Goal: Use online tool/utility: Use online tool/utility

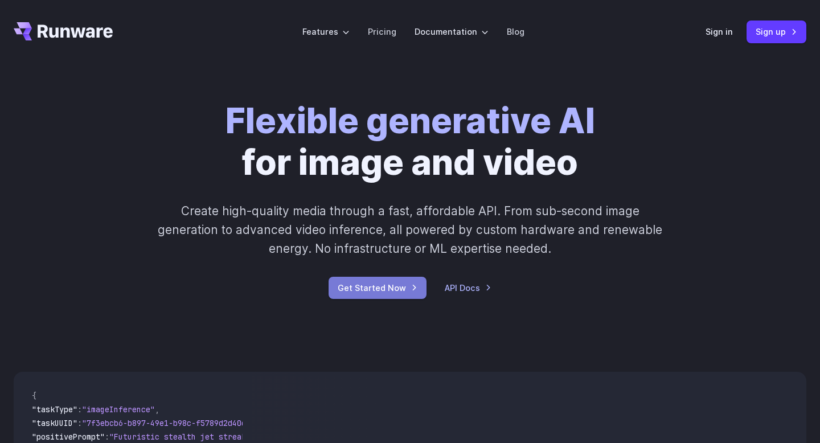
click at [374, 284] on link "Get Started Now" at bounding box center [378, 288] width 98 height 22
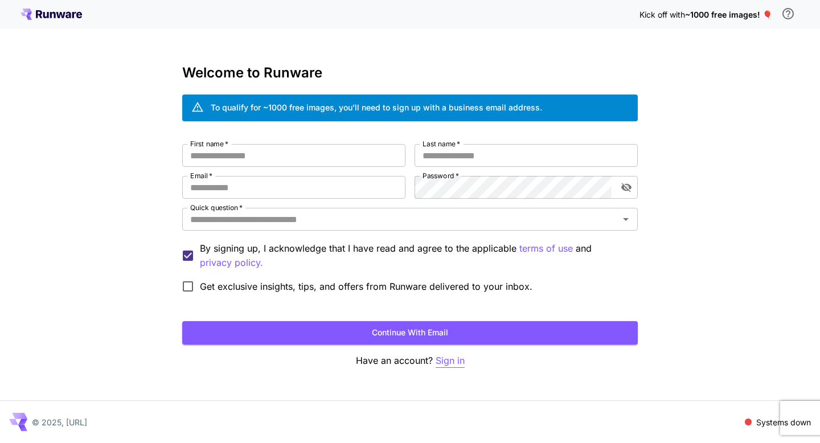
click at [445, 360] on p "Sign in" at bounding box center [450, 361] width 29 height 14
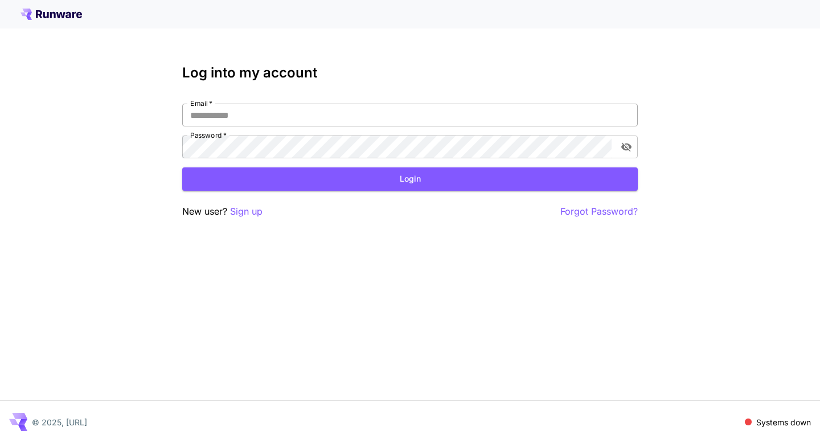
click at [324, 116] on input "Email   *" at bounding box center [410, 115] width 456 height 23
type input "**********"
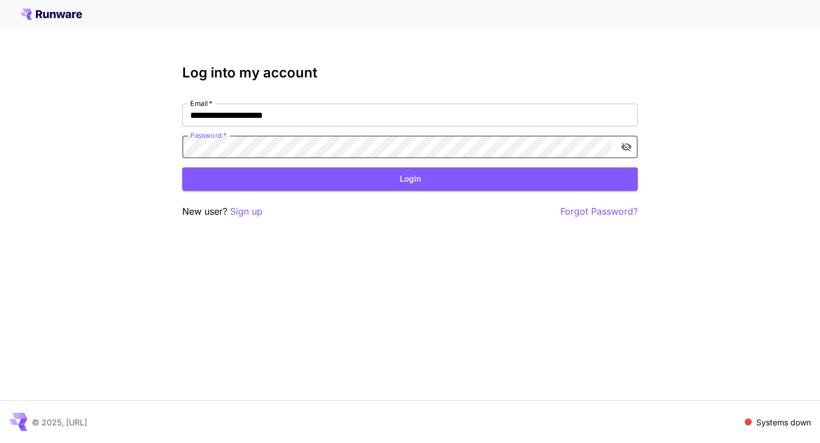
click at [625, 151] on icon "toggle password visibility" at bounding box center [626, 146] width 11 height 11
click at [270, 179] on button "Login" at bounding box center [410, 178] width 456 height 23
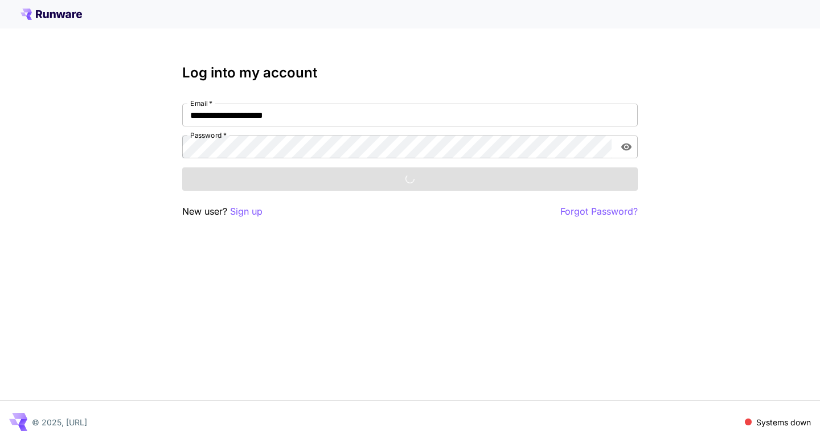
click at [117, 129] on div "**********" at bounding box center [410, 221] width 820 height 443
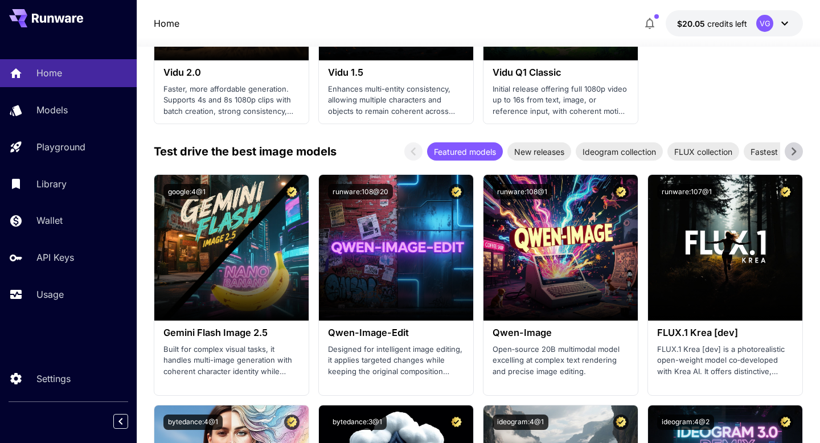
scroll to position [1464, 0]
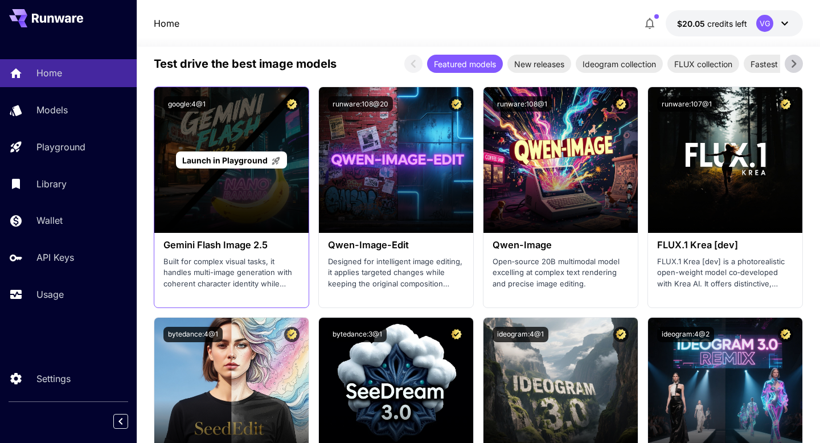
click at [242, 136] on div "Launch in Playground" at bounding box center [231, 160] width 154 height 146
click at [237, 157] on span "Launch in Playground" at bounding box center [224, 160] width 85 height 10
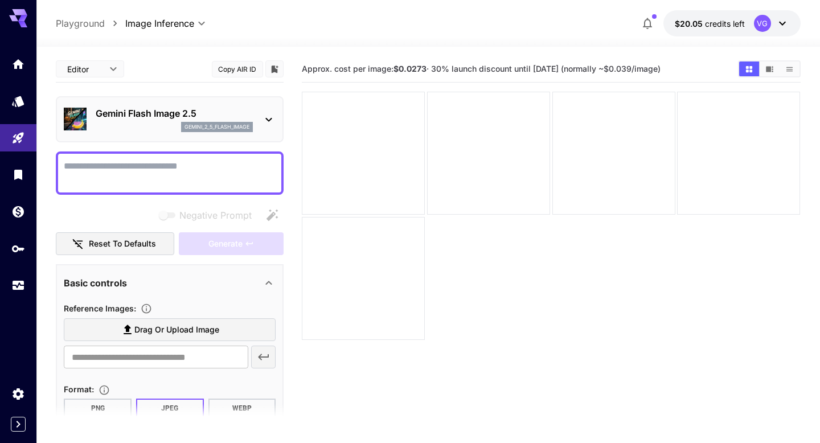
click at [268, 116] on icon at bounding box center [269, 120] width 14 height 14
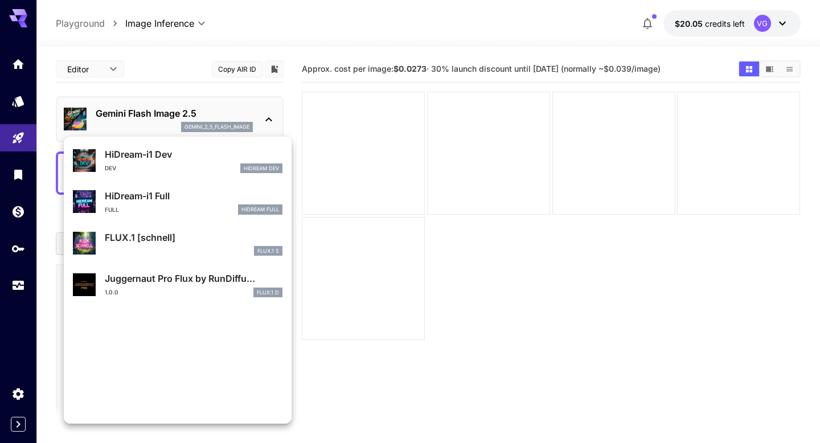
scroll to position [880, 0]
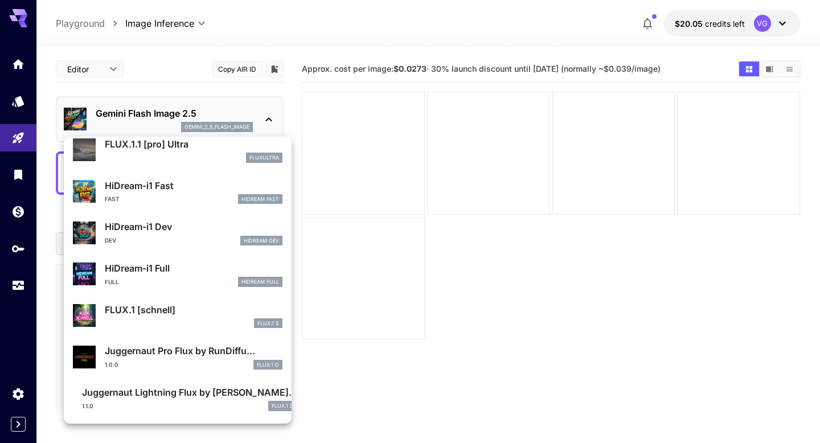
click at [169, 94] on div at bounding box center [410, 221] width 820 height 443
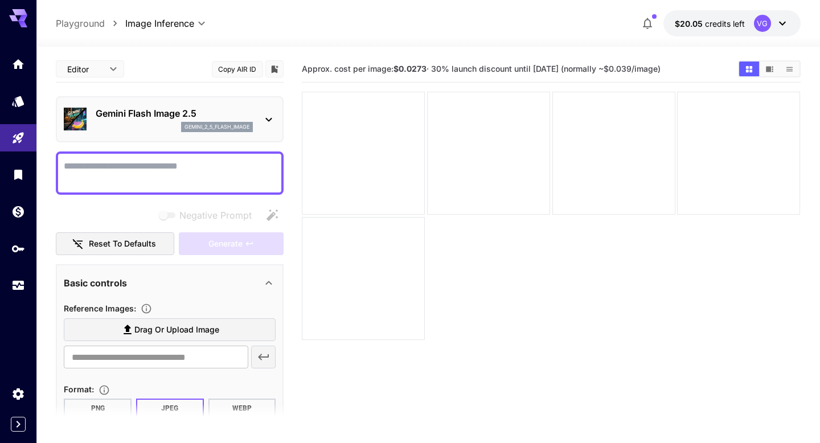
click at [116, 72] on body "**********" at bounding box center [410, 266] width 820 height 533
click at [141, 92] on div at bounding box center [410, 221] width 820 height 443
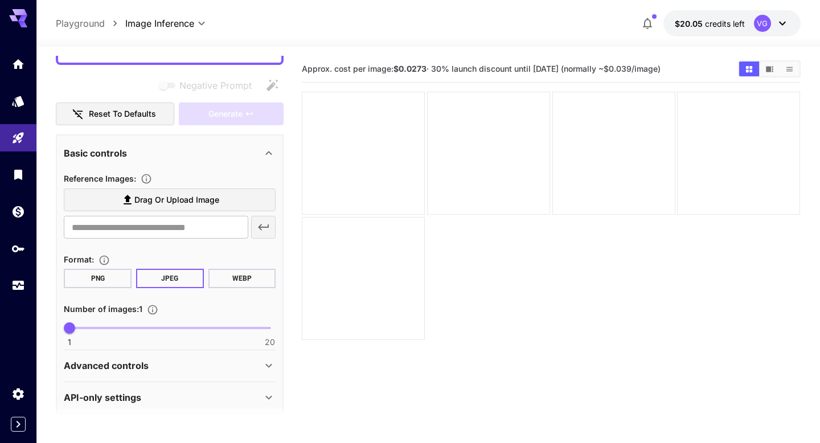
scroll to position [140, 0]
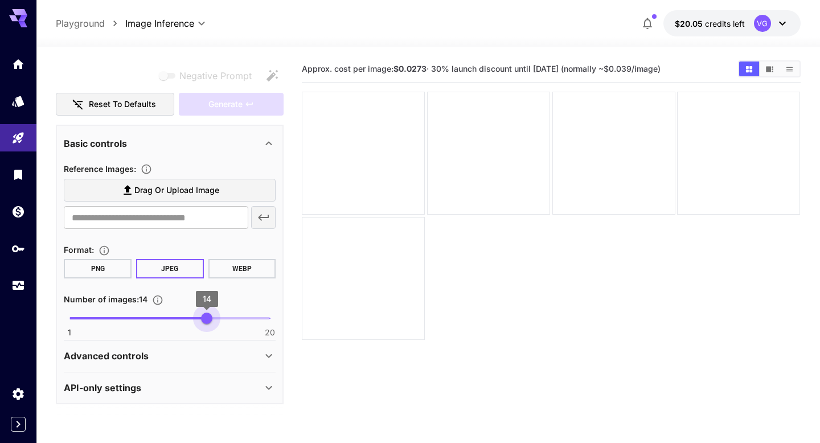
type input "*"
drag, startPoint x: 104, startPoint y: 319, endPoint x: 0, endPoint y: 312, distance: 104.4
click at [0, 312] on div "**********" at bounding box center [410, 266] width 820 height 533
click at [145, 388] on div "API-only settings" at bounding box center [163, 388] width 198 height 14
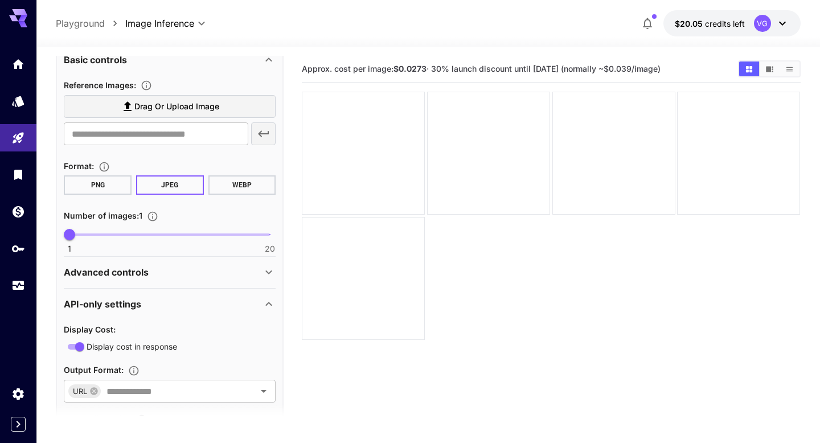
scroll to position [292, 0]
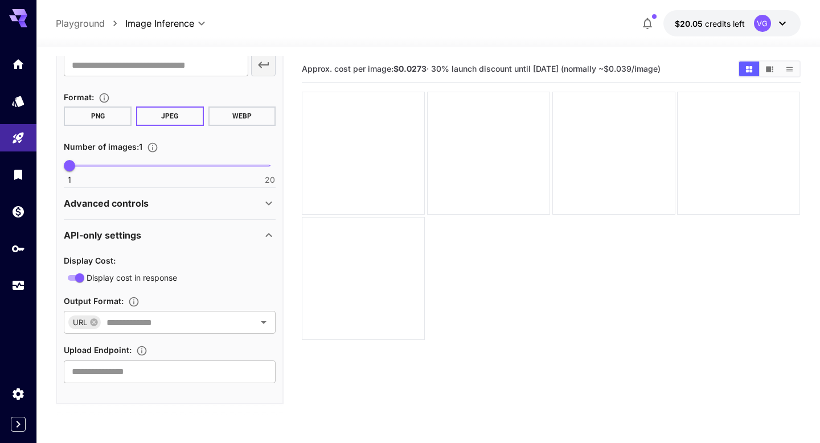
click at [182, 203] on div "Advanced controls" at bounding box center [163, 203] width 198 height 14
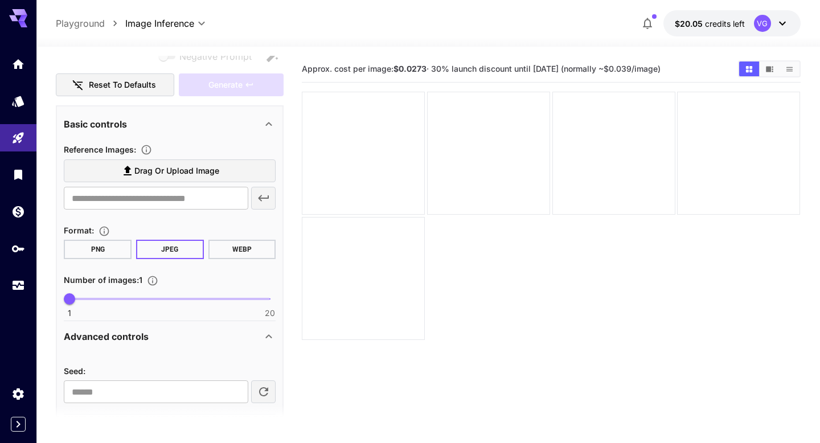
scroll to position [130, 0]
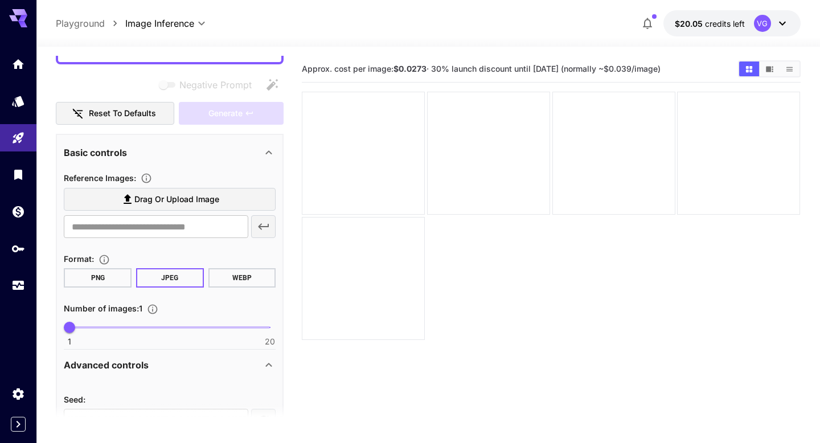
click at [197, 156] on div "Basic controls" at bounding box center [163, 153] width 198 height 14
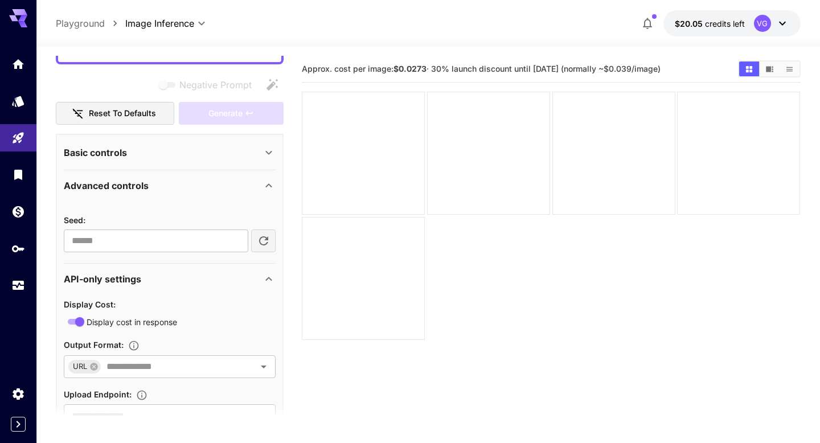
click at [197, 156] on div "Basic controls" at bounding box center [163, 153] width 198 height 14
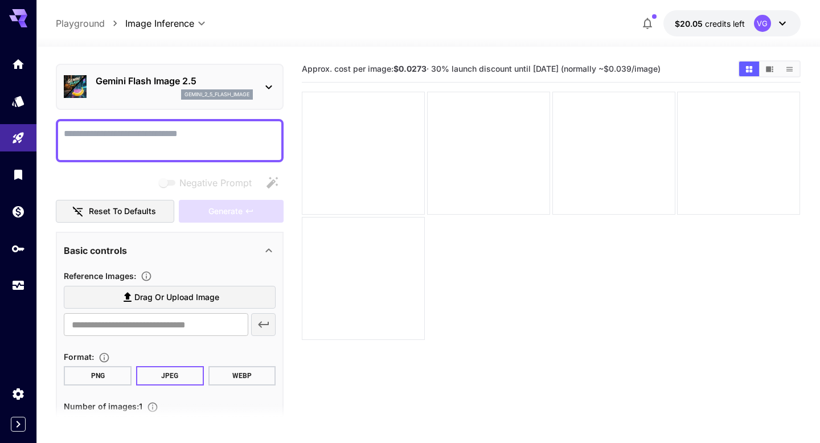
scroll to position [0, 0]
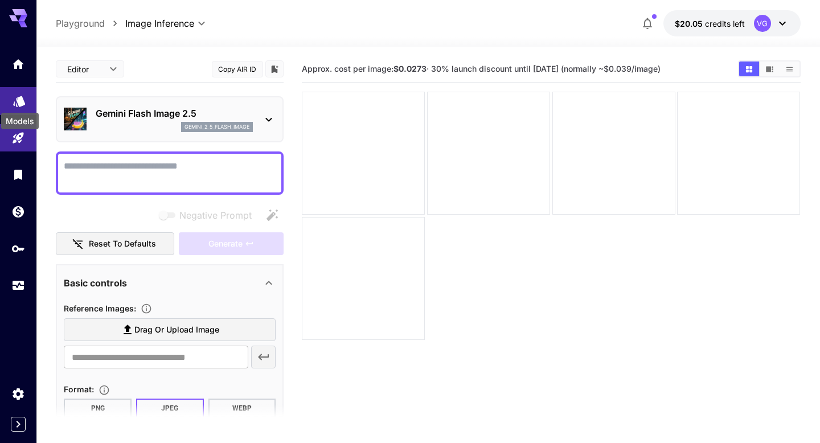
click at [19, 102] on icon "Models" at bounding box center [19, 97] width 12 height 11
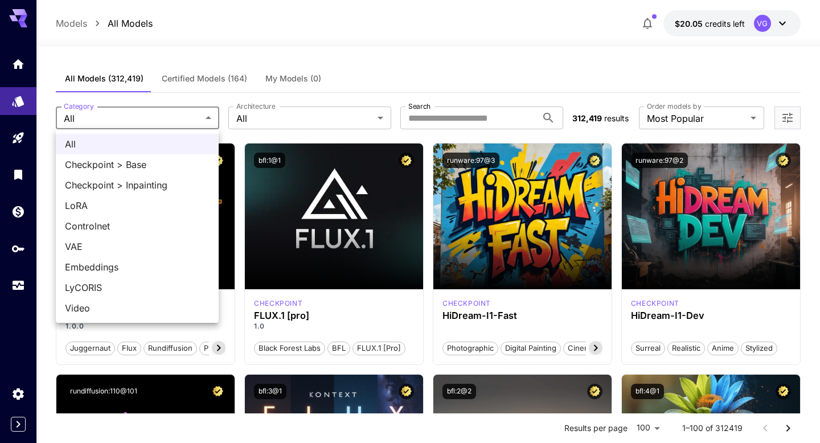
click at [224, 59] on div at bounding box center [410, 221] width 820 height 443
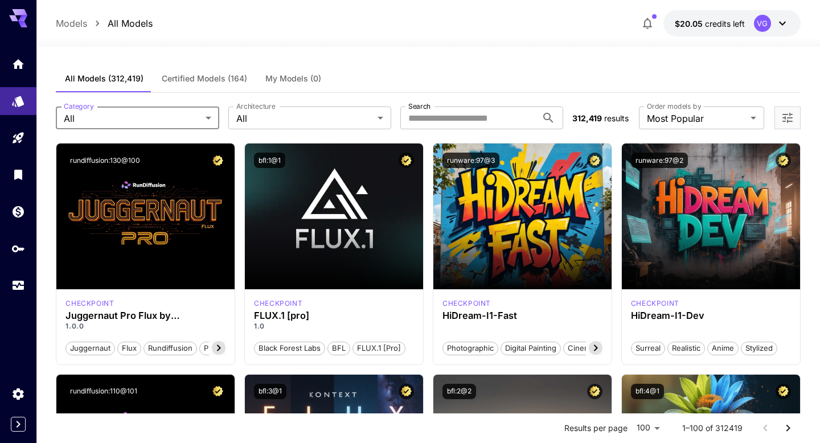
click at [288, 74] on span "My Models (0)" at bounding box center [293, 78] width 56 height 10
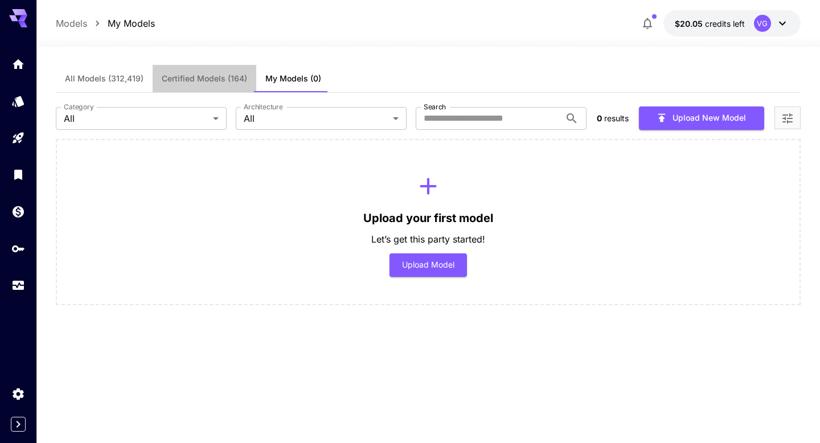
click at [224, 80] on span "Certified Models (164)" at bounding box center [204, 78] width 85 height 10
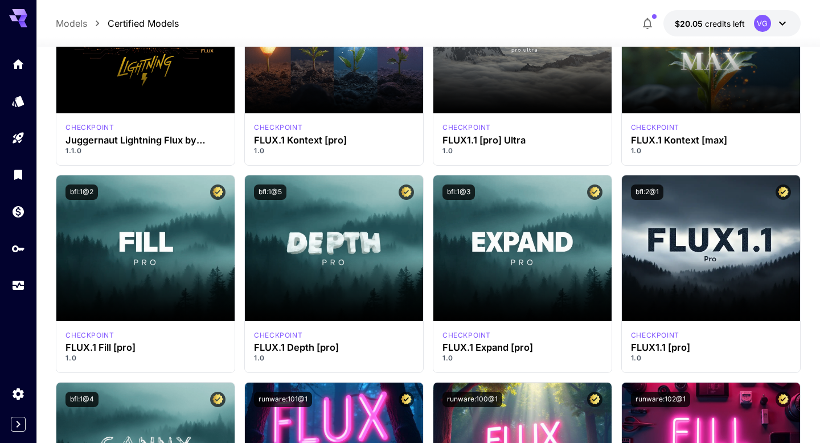
scroll to position [265, 0]
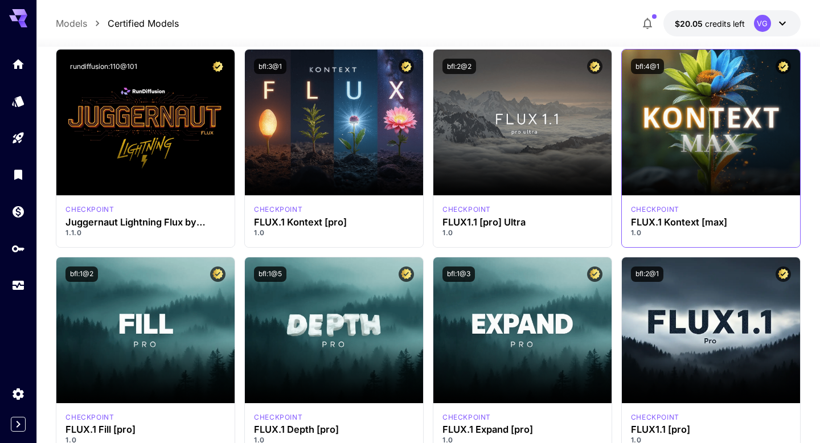
click at [696, 201] on div "checkpoint FLUX.1 Kontext [max] 1.0" at bounding box center [711, 220] width 178 height 51
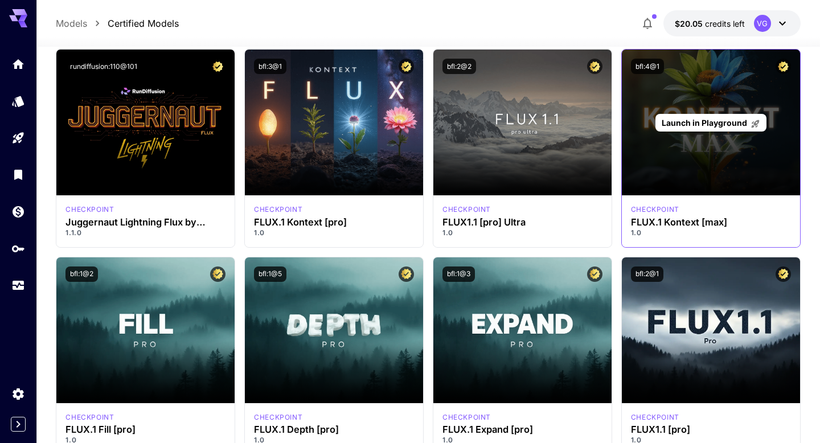
click at [687, 125] on span "Launch in Playground" at bounding box center [704, 123] width 85 height 10
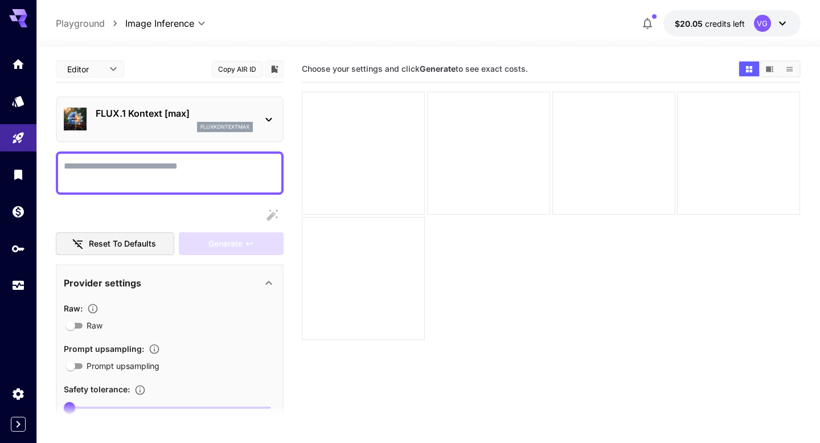
click at [240, 66] on button "Copy AIR ID" at bounding box center [237, 69] width 51 height 17
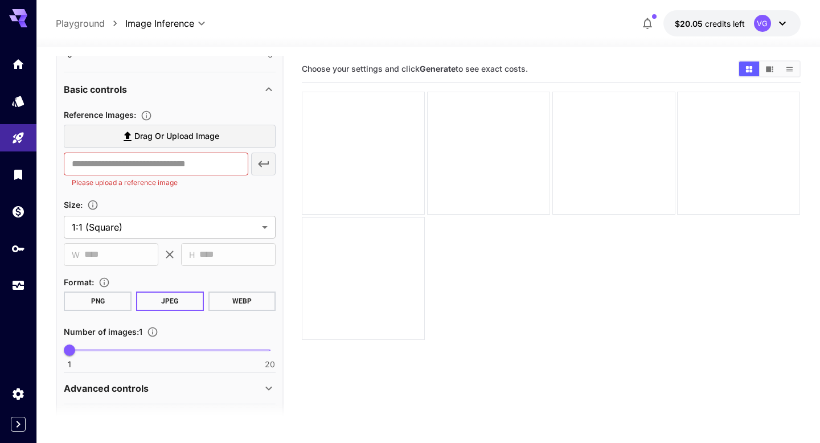
scroll to position [400, 0]
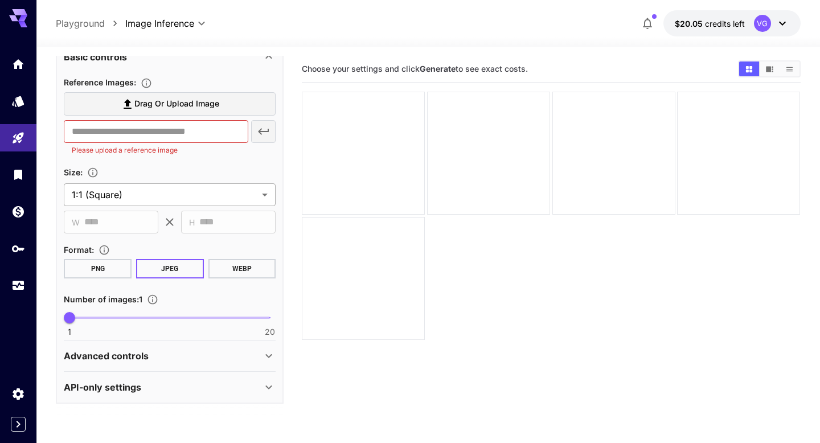
click at [208, 198] on body "**********" at bounding box center [410, 266] width 820 height 533
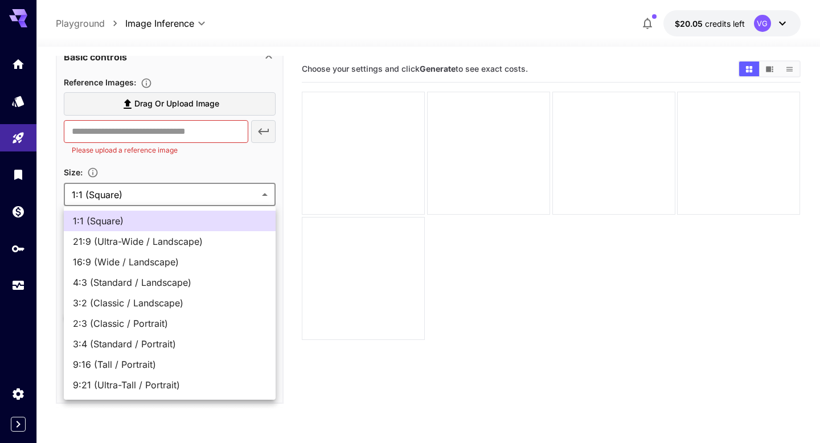
click at [215, 165] on div at bounding box center [410, 221] width 820 height 443
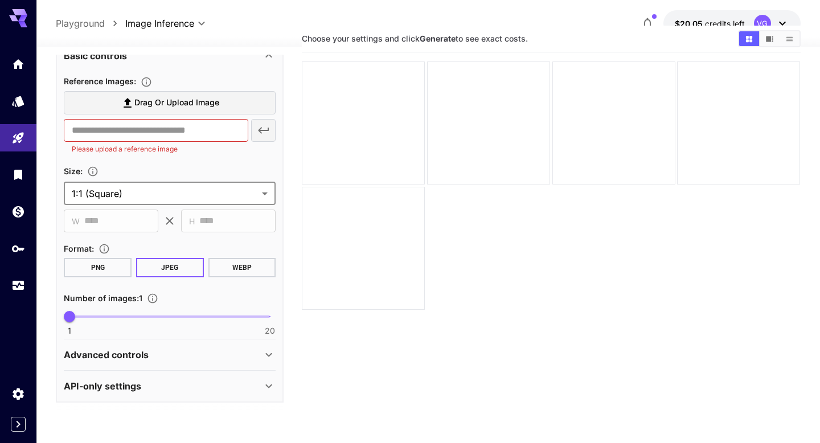
scroll to position [34, 0]
click at [167, 239] on div "**********" at bounding box center [170, 204] width 212 height 261
click at [173, 183] on body "**********" at bounding box center [410, 232] width 820 height 533
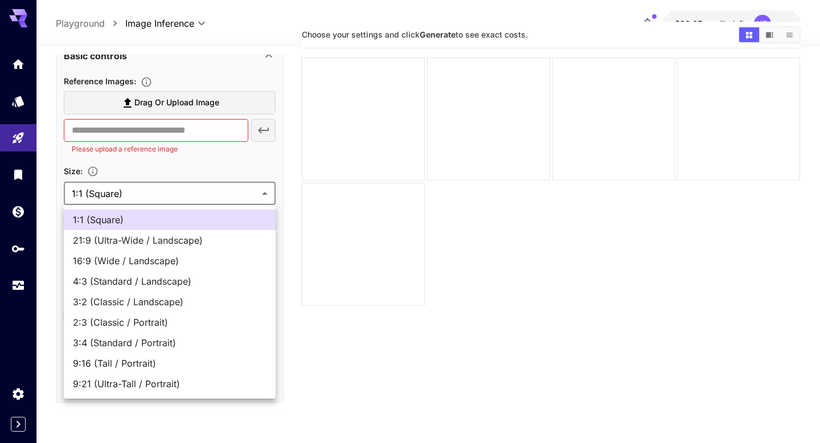
click at [189, 171] on div at bounding box center [410, 221] width 820 height 443
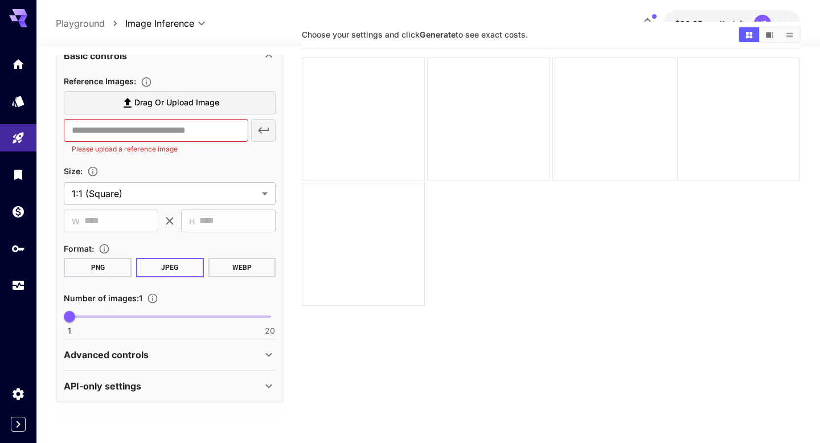
click at [193, 217] on span "H" at bounding box center [192, 221] width 6 height 13
click at [196, 223] on div "​ H **** ​" at bounding box center [228, 221] width 95 height 23
click at [151, 197] on body "**********" at bounding box center [410, 232] width 820 height 533
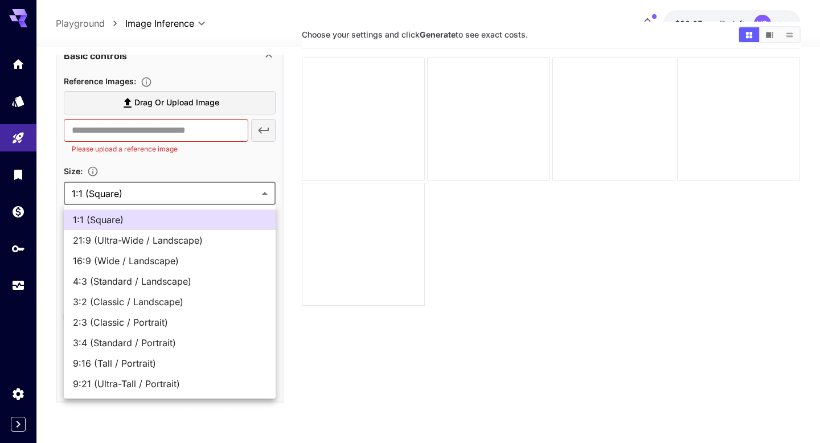
click at [152, 234] on span "21:9 (Ultra-Wide / Landscape)" at bounding box center [170, 240] width 194 height 14
type input "**********"
type input "****"
type input "***"
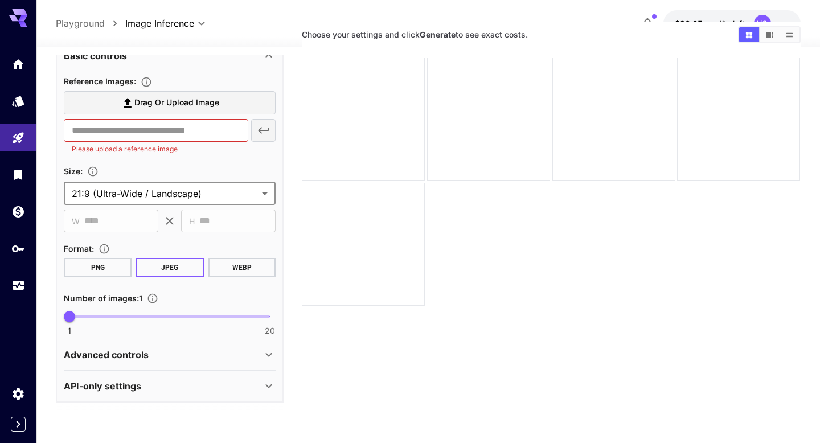
click at [196, 200] on body "**********" at bounding box center [410, 232] width 820 height 533
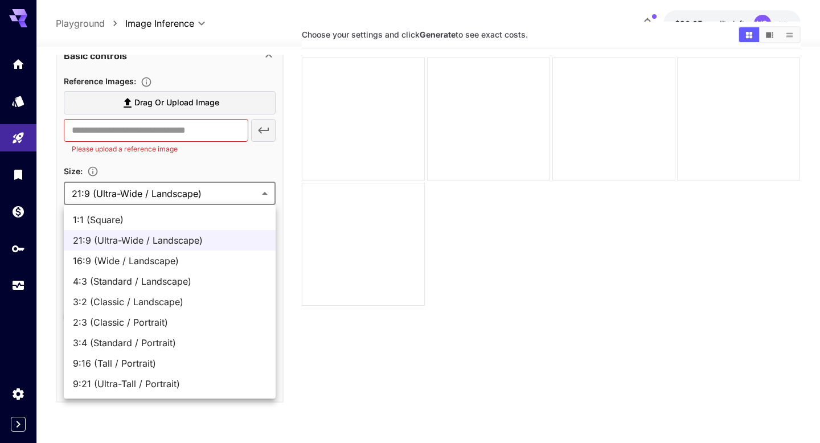
click at [190, 258] on span "16:9 (Wide / Landscape)" at bounding box center [170, 261] width 194 height 14
type input "**********"
type input "****"
type input "***"
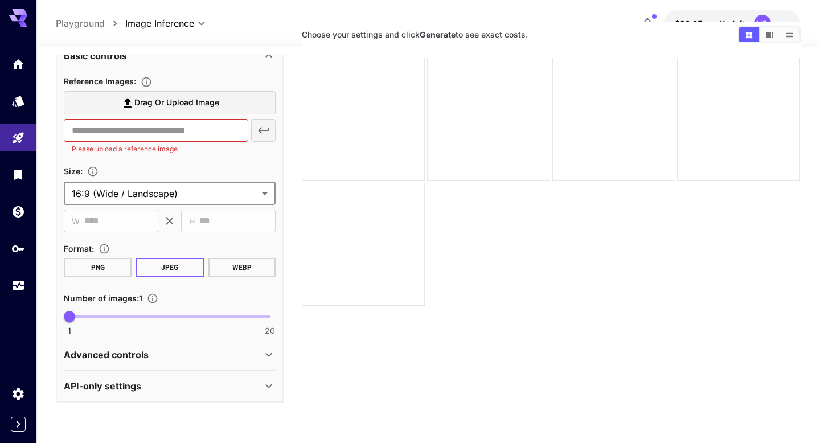
click at [223, 262] on button "WEBP" at bounding box center [242, 267] width 68 height 19
click at [179, 267] on button "JPEG" at bounding box center [170, 267] width 68 height 19
click at [124, 271] on button "PNG" at bounding box center [98, 267] width 68 height 19
click at [204, 318] on span at bounding box center [169, 316] width 200 height 2
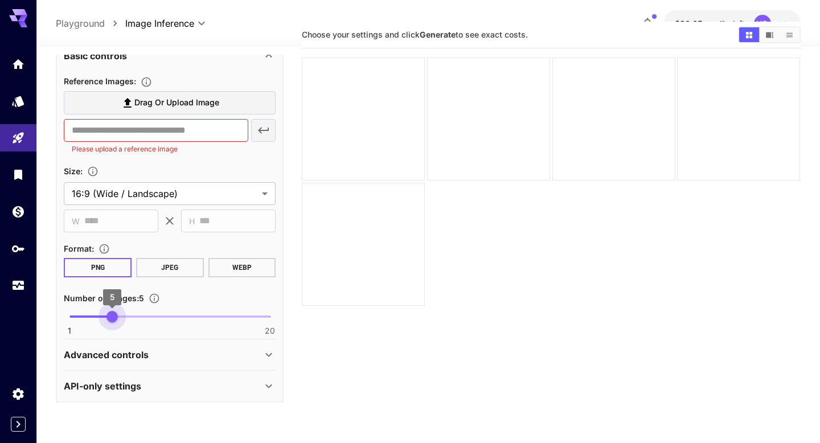
type input "*"
drag, startPoint x: 204, startPoint y: 318, endPoint x: 56, endPoint y: 315, distance: 148.1
click at [56, 315] on div "**********" at bounding box center [170, 132] width 228 height 539
click at [159, 359] on div "Advanced controls" at bounding box center [163, 355] width 198 height 14
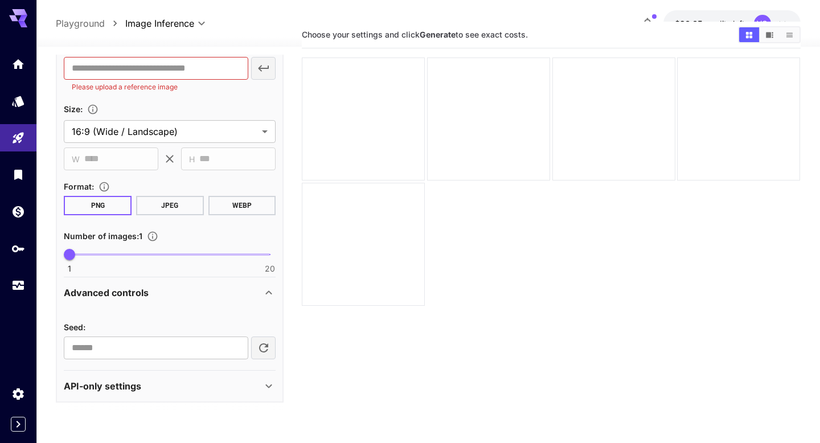
click at [162, 293] on div "Advanced controls" at bounding box center [163, 293] width 198 height 14
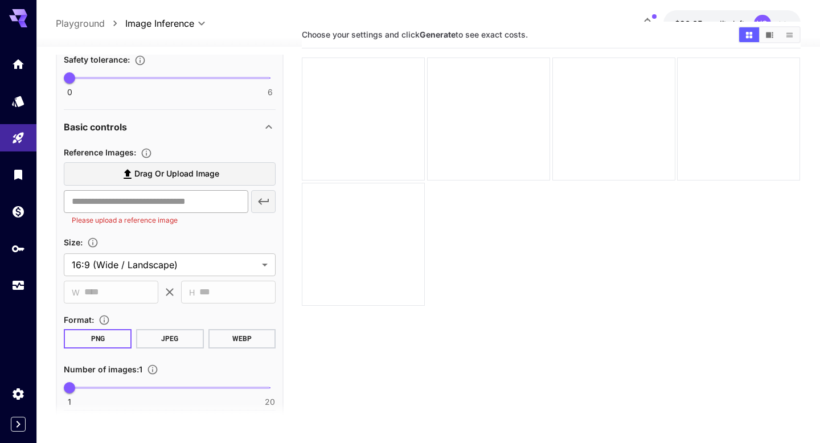
scroll to position [326, 0]
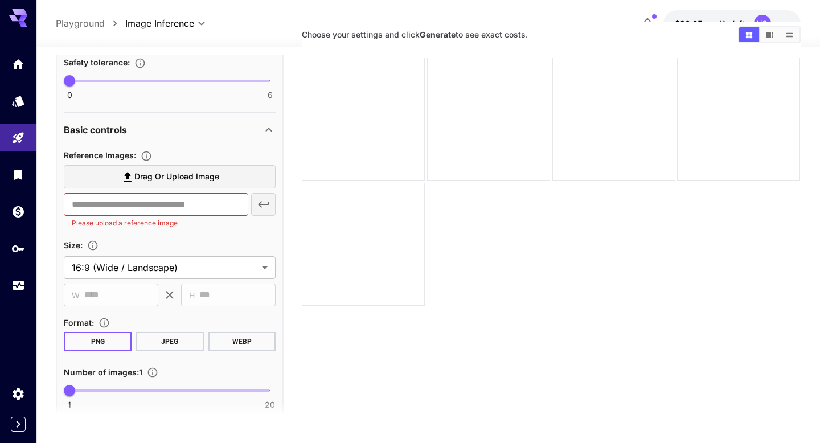
click at [178, 132] on div "Basic controls" at bounding box center [163, 130] width 198 height 14
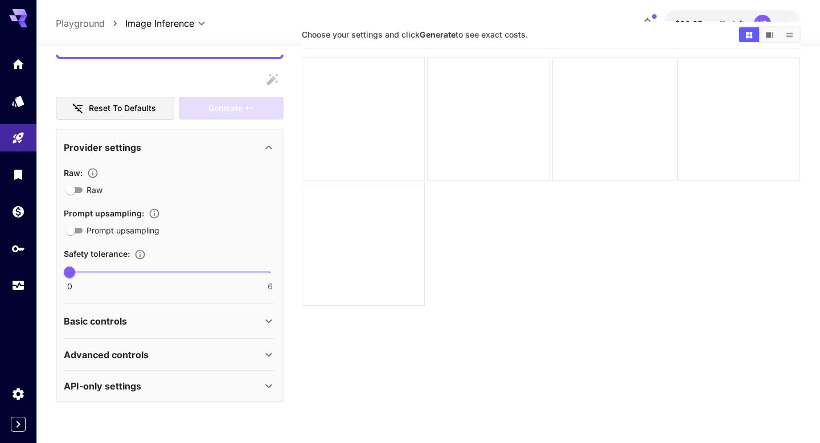
scroll to position [134, 0]
click at [269, 145] on icon at bounding box center [269, 147] width 6 height 4
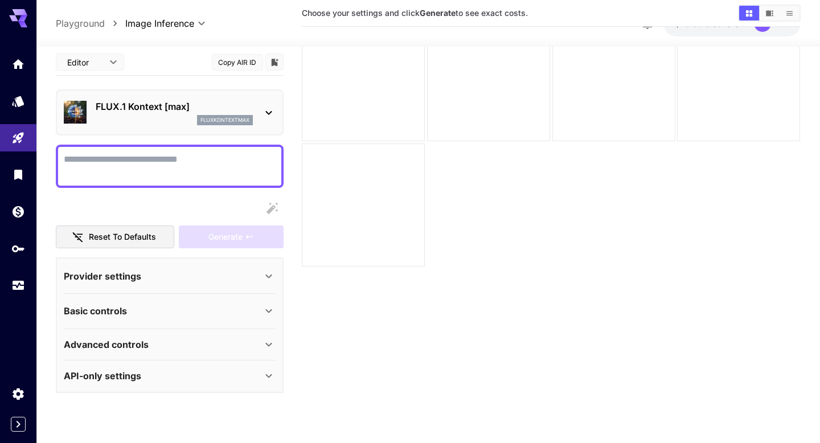
scroll to position [90, 0]
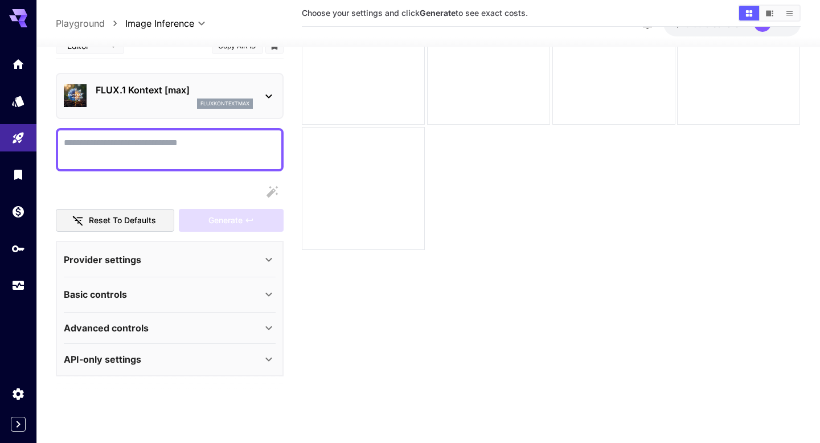
click at [265, 360] on icon at bounding box center [269, 359] width 14 height 14
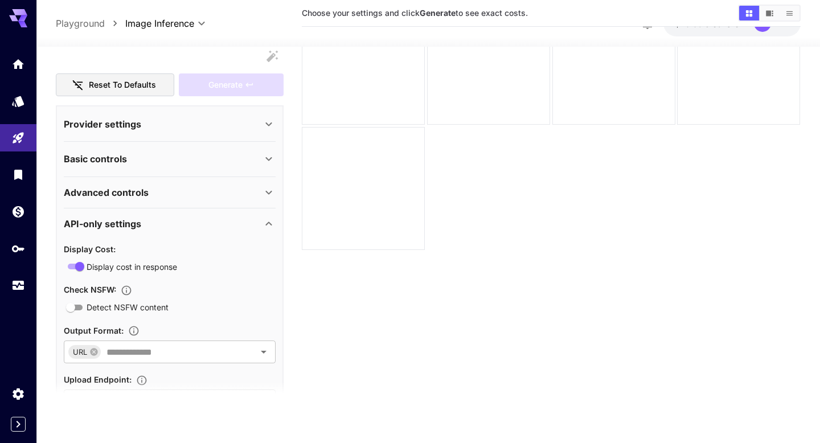
scroll to position [189, 0]
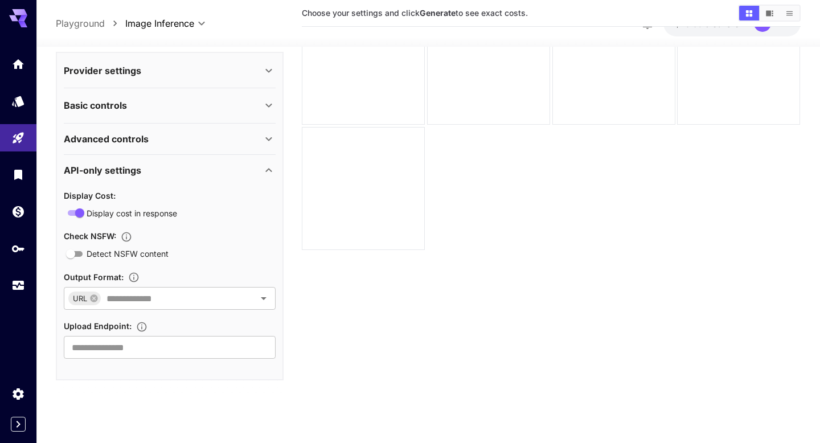
click at [163, 169] on div "API-only settings" at bounding box center [163, 170] width 198 height 14
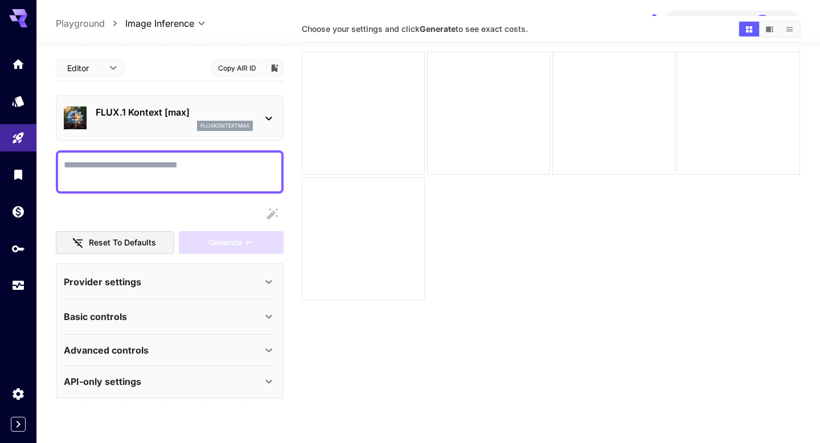
scroll to position [0, 0]
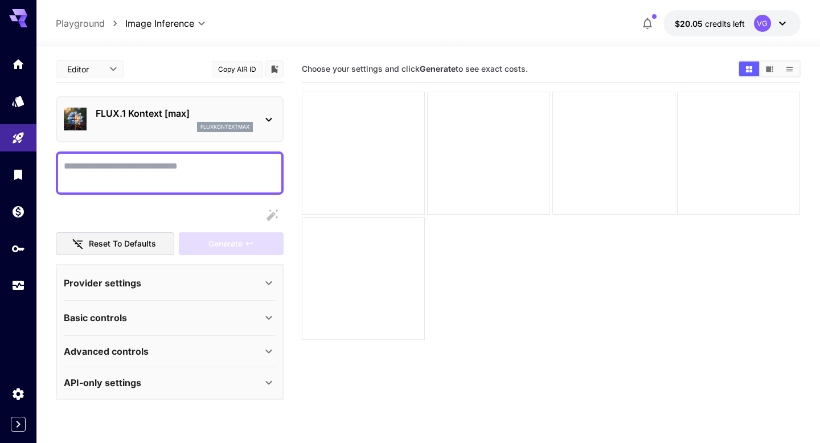
click at [203, 125] on p "fluxkontextmax" at bounding box center [224, 127] width 49 height 8
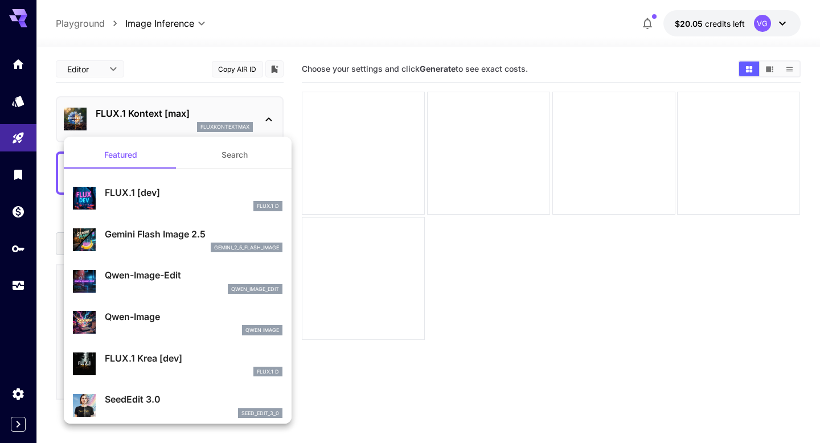
click at [186, 74] on div at bounding box center [410, 221] width 820 height 443
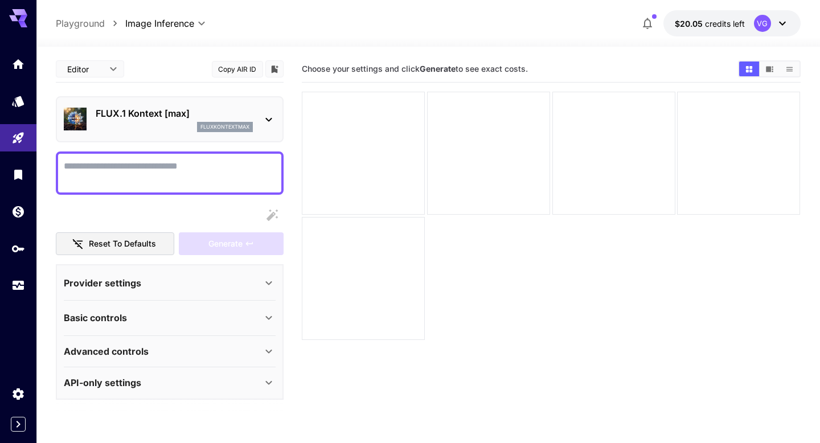
click at [112, 75] on body "**********" at bounding box center [410, 266] width 820 height 533
click at [137, 68] on div at bounding box center [410, 221] width 820 height 443
click at [227, 72] on button "Copy AIR ID" at bounding box center [237, 69] width 51 height 17
click at [196, 76] on div "Editor **** ​ Copied!" at bounding box center [170, 69] width 228 height 27
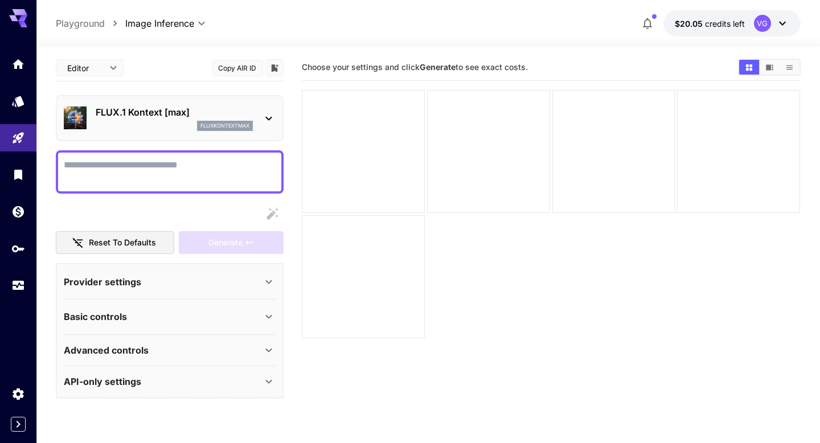
scroll to position [1, 0]
click at [133, 287] on p "Provider settings" at bounding box center [102, 283] width 77 height 14
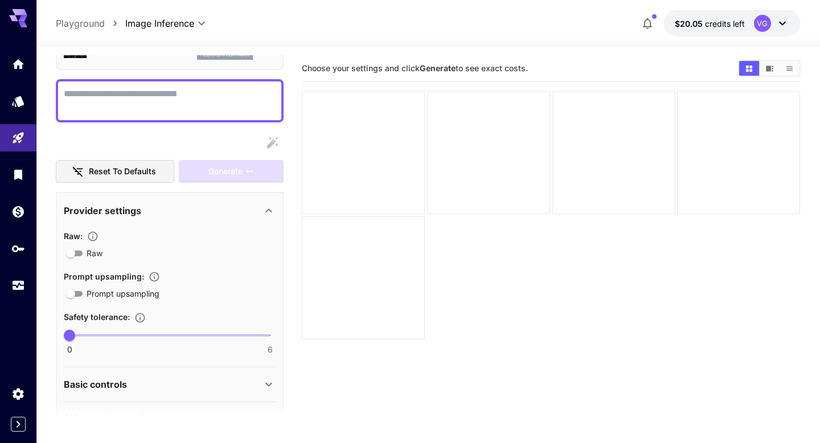
scroll to position [134, 0]
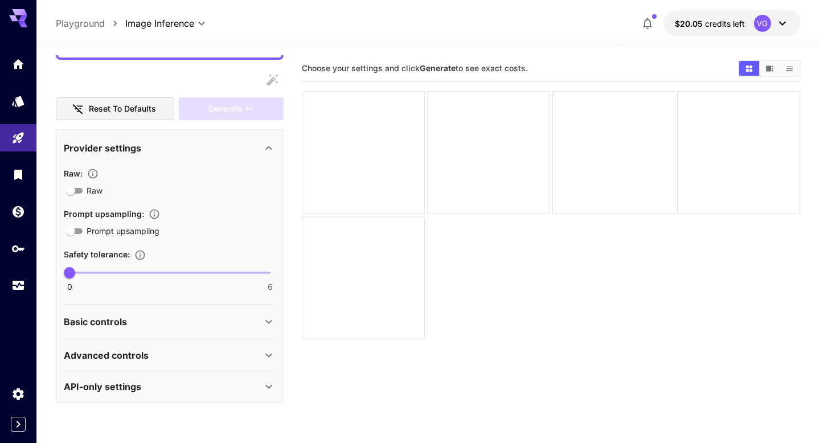
click at [128, 155] on div "Provider settings" at bounding box center [170, 147] width 212 height 27
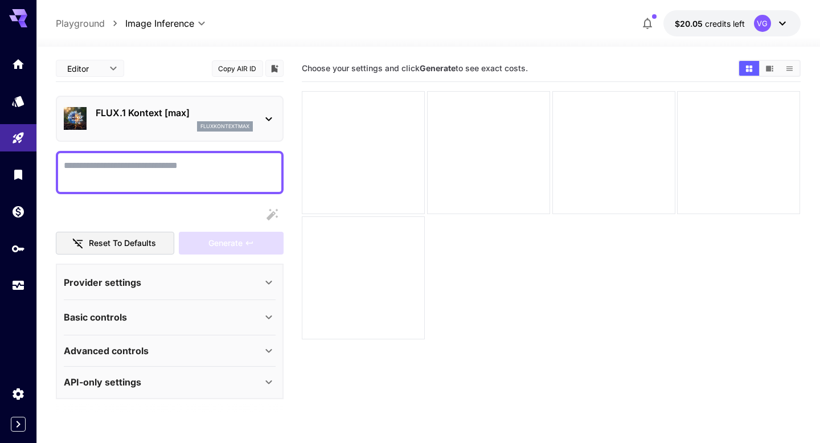
scroll to position [0, 0]
click at [113, 317] on p "Basic controls" at bounding box center [95, 317] width 63 height 14
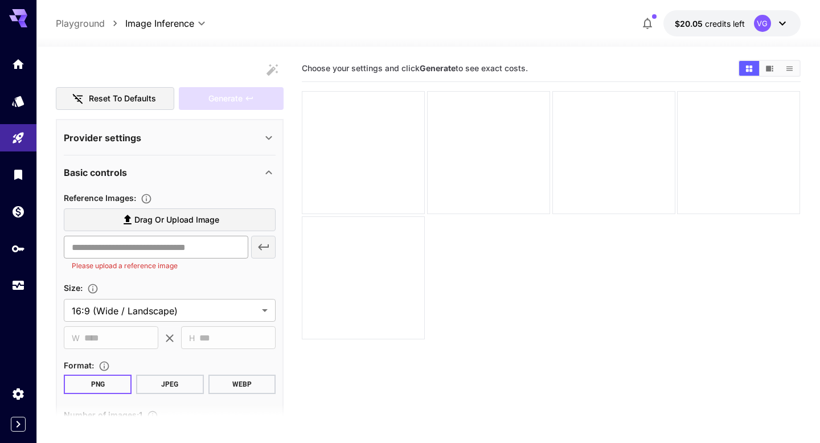
scroll to position [162, 0]
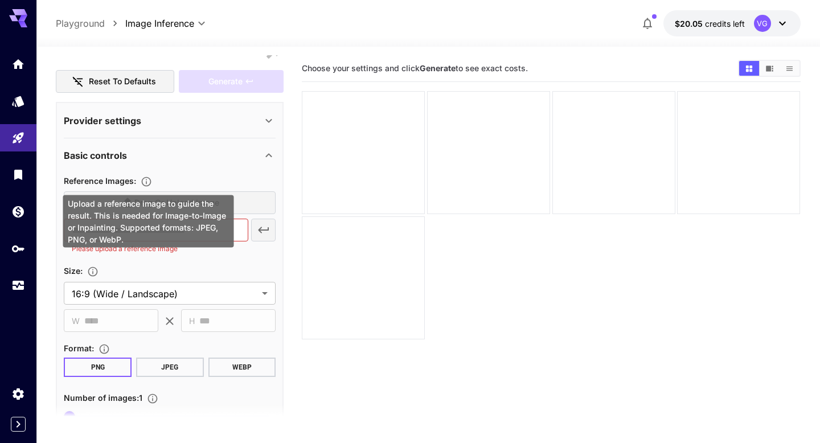
click at [147, 181] on icon "Upload a reference image to guide the result. This is needed for Image-to-Image…" at bounding box center [146, 181] width 11 height 11
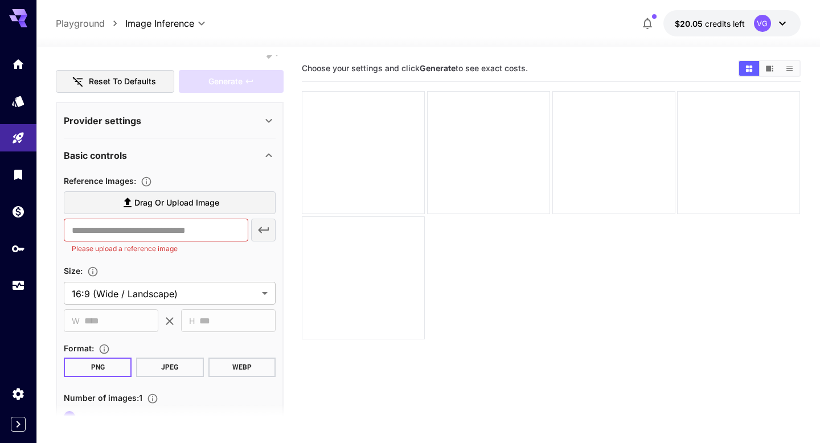
click at [149, 155] on div "Basic controls" at bounding box center [163, 156] width 198 height 14
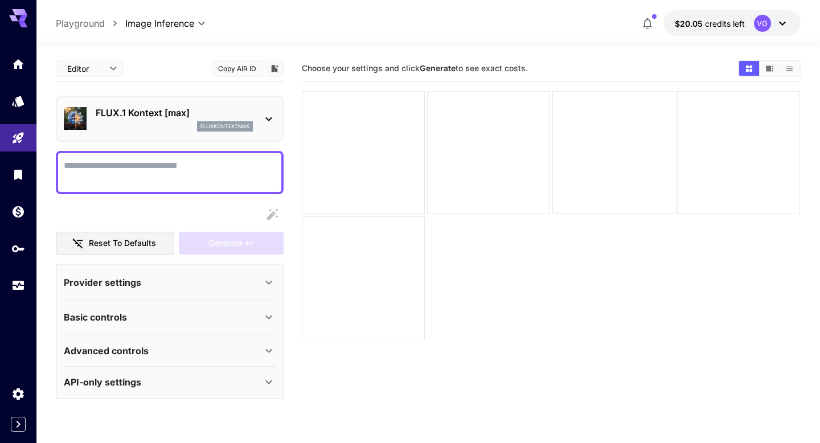
scroll to position [0, 0]
click at [130, 310] on div "Basic controls" at bounding box center [170, 317] width 212 height 27
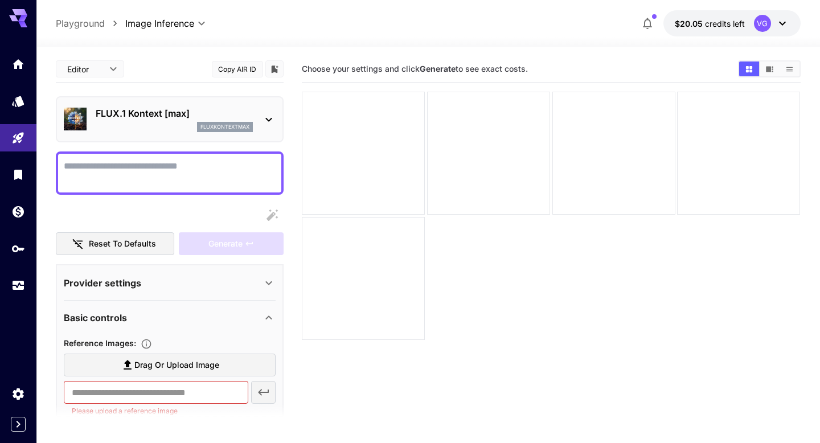
click at [241, 67] on button "Copy AIR ID" at bounding box center [237, 69] width 51 height 17
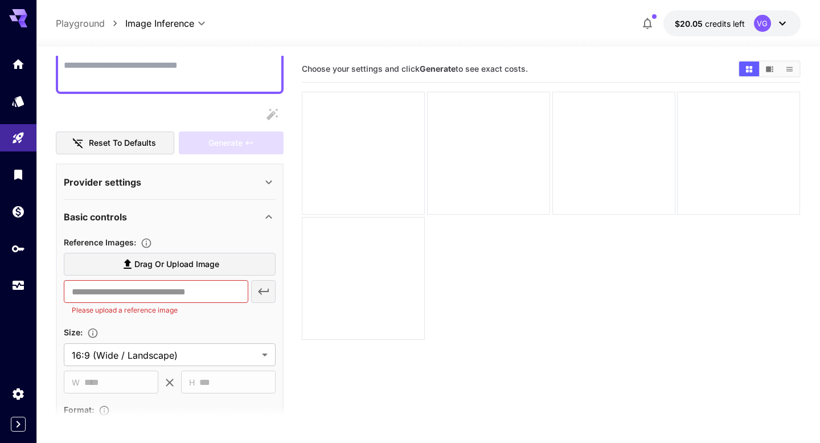
click at [229, 178] on div "Provider settings" at bounding box center [163, 182] width 198 height 14
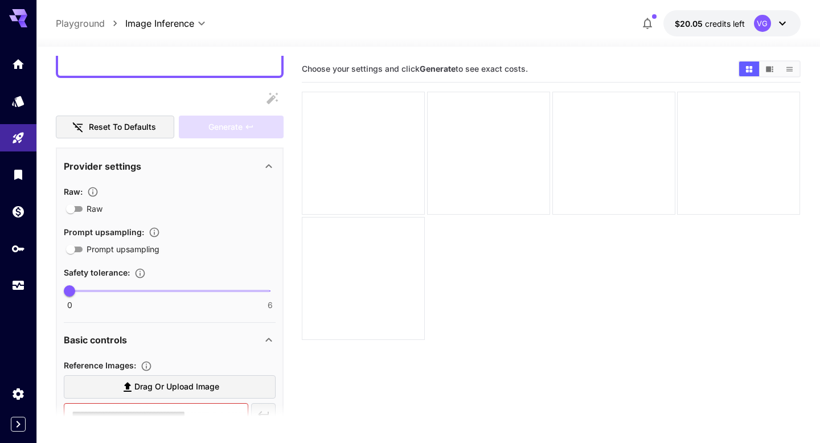
scroll to position [164, 0]
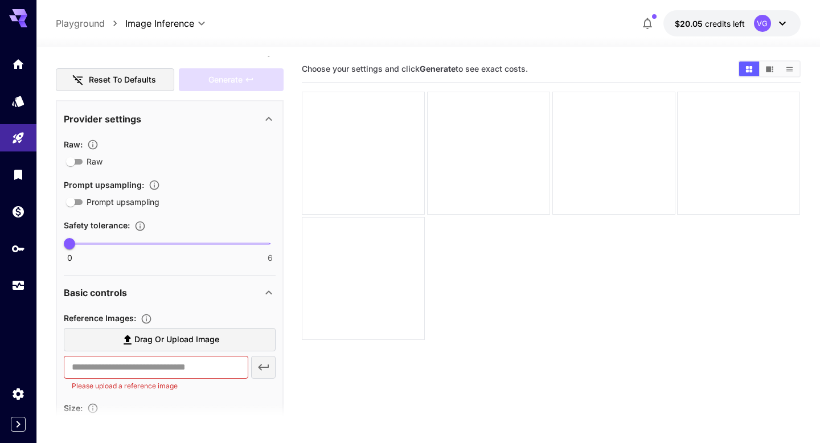
click at [212, 245] on span "0 6 0" at bounding box center [169, 243] width 200 height 17
drag, startPoint x: 212, startPoint y: 245, endPoint x: 55, endPoint y: 239, distance: 156.7
click at [55, 239] on section "**********" at bounding box center [428, 290] width 784 height 486
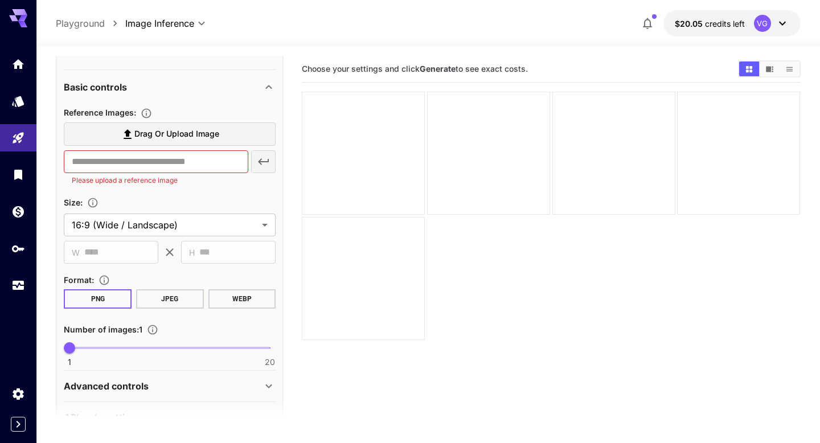
scroll to position [400, 0]
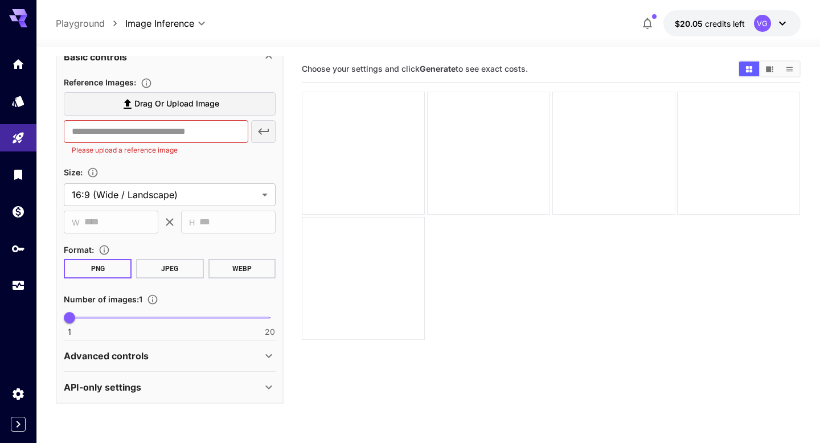
click at [166, 350] on div "Advanced controls" at bounding box center [163, 356] width 198 height 14
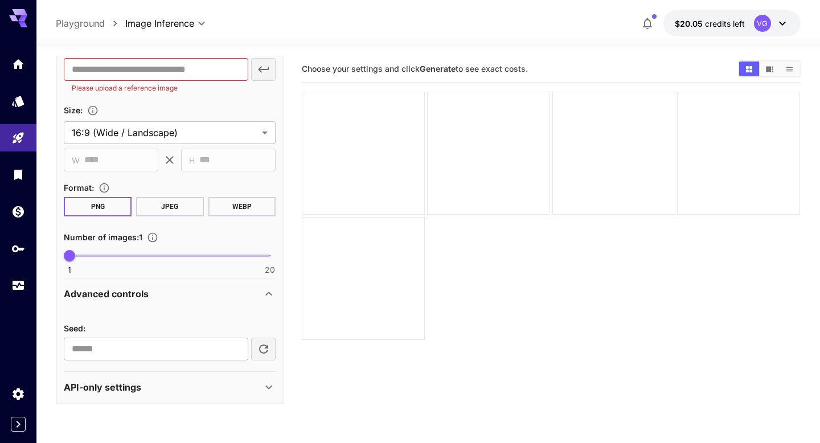
click at [165, 396] on div "API-only settings" at bounding box center [170, 387] width 212 height 27
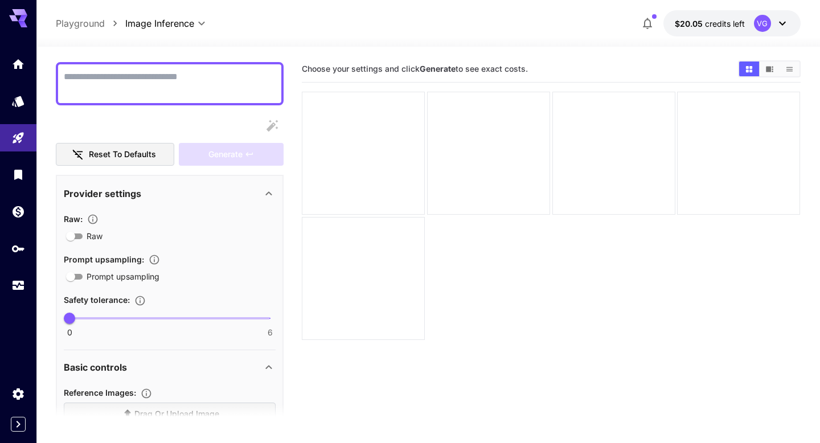
scroll to position [93, 0]
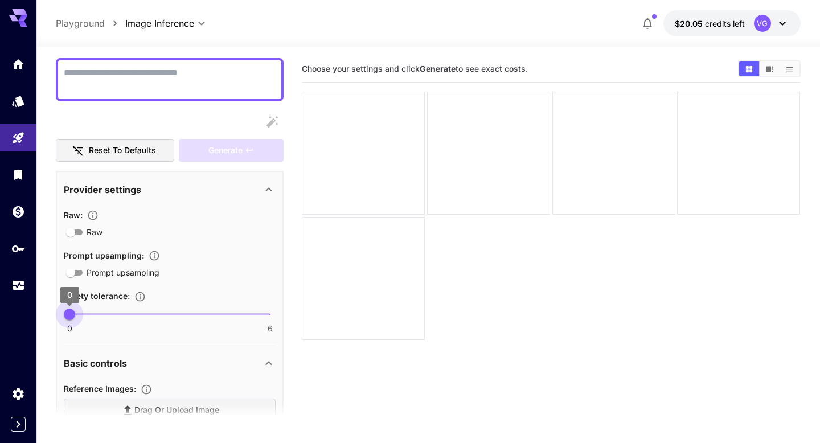
type input "*"
drag, startPoint x: 154, startPoint y: 317, endPoint x: 68, endPoint y: 309, distance: 86.4
click at [69, 309] on span "0 6 0" at bounding box center [169, 314] width 200 height 17
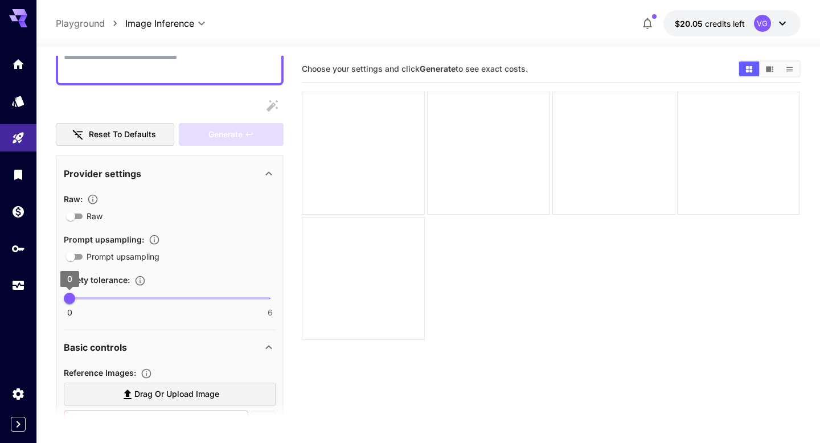
scroll to position [0, 0]
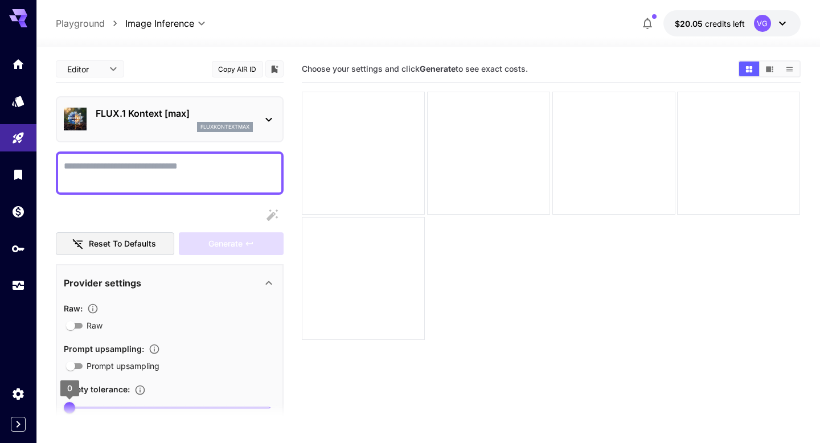
click at [243, 75] on button "Copy AIR ID" at bounding box center [237, 69] width 51 height 17
